Goal: Information Seeking & Learning: Learn about a topic

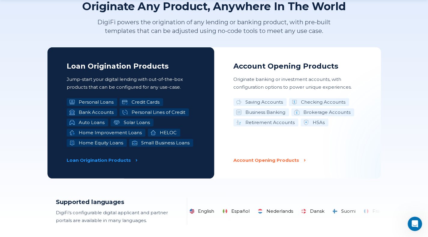
scroll to position [990, 0]
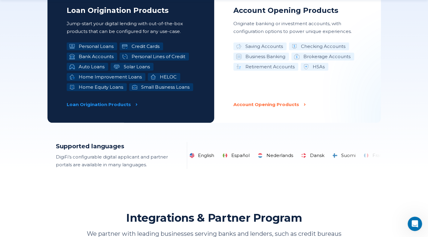
drag, startPoint x: 245, startPoint y: 162, endPoint x: 364, endPoint y: 152, distance: 119.9
click at [352, 150] on section "Supported languages DigiFi’s configurable digital applicant and partner portals…" at bounding box center [213, 155] width 333 height 27
click at [308, 155] on li "Dansk" at bounding box center [313, 156] width 29 height 8
click at [75, 123] on section "Originate Any Product, Anywhere In The World DigiFi powers the origination of a…" at bounding box center [213, 57] width 333 height 226
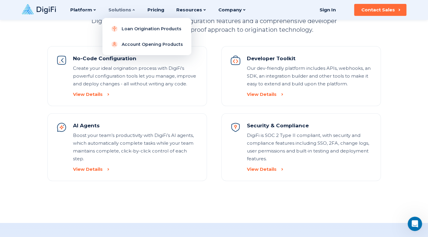
scroll to position [660, 0]
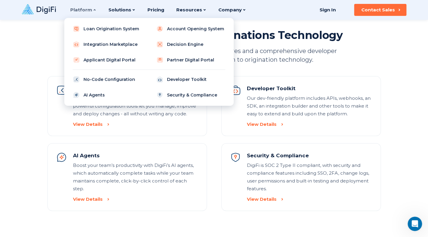
click at [93, 11] on icon at bounding box center [95, 10] width 4 height 4
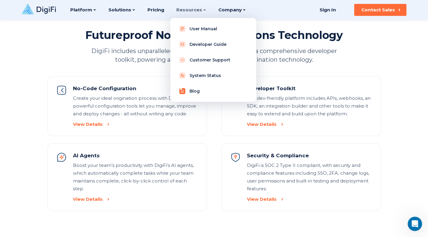
click at [192, 87] on link "Blog" at bounding box center [213, 91] width 76 height 12
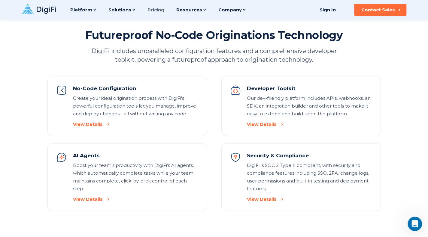
click at [157, 10] on link "Pricing" at bounding box center [155, 10] width 17 height 20
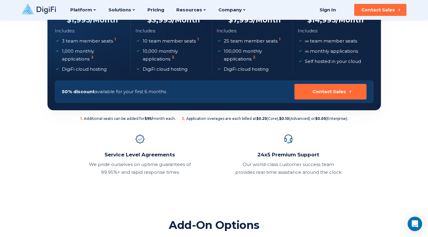
scroll to position [60, 0]
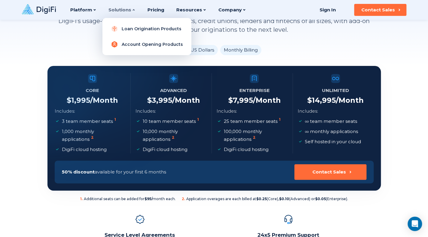
click at [143, 45] on link "Account Opening Products" at bounding box center [146, 44] width 79 height 12
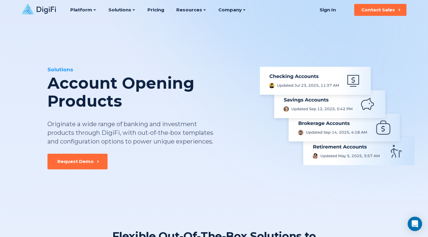
click at [113, 129] on div "Originate a wide range of banking and investment products through DigiFi, with …" at bounding box center [132, 133] width 170 height 26
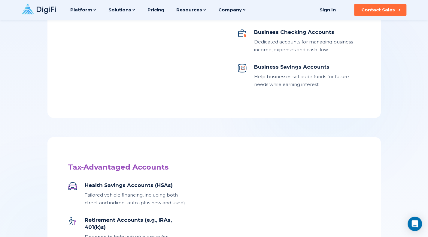
scroll to position [450, 0]
